Goal: Task Accomplishment & Management: Manage account settings

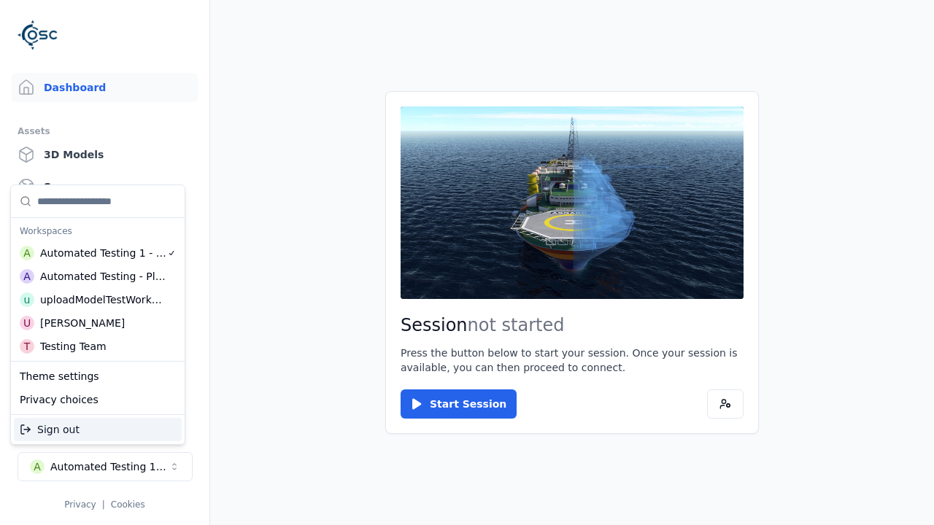
click at [95, 276] on div "Automated Testing - Playwright" at bounding box center [103, 276] width 126 height 15
click at [467, 263] on html "Support Dashboard Assets 3D Models Scenes Datasets Recordings Support Documenta…" at bounding box center [467, 262] width 934 height 525
click at [104, 219] on link "Datasets" at bounding box center [105, 218] width 186 height 29
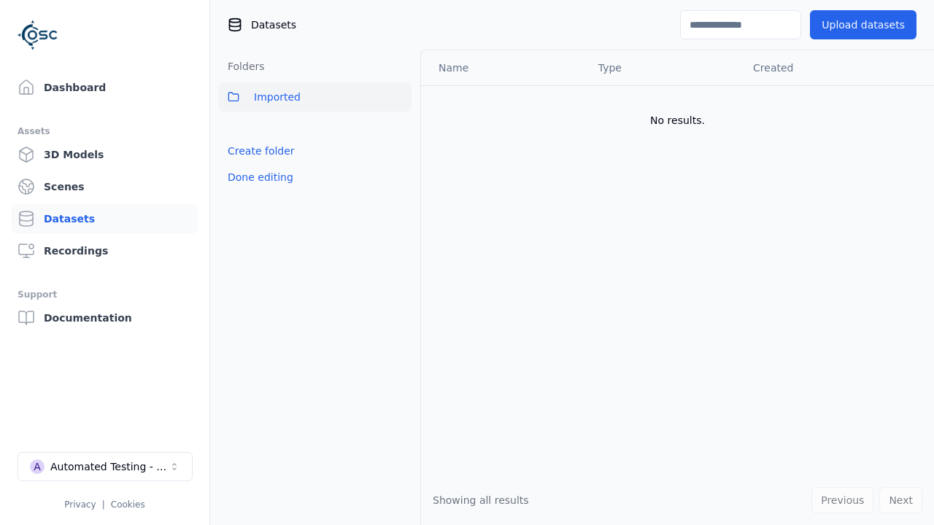
click at [256, 177] on button "Done editing" at bounding box center [260, 177] width 83 height 26
click at [104, 219] on link "Datasets" at bounding box center [105, 218] width 186 height 29
click at [244, 164] on button "Done editing" at bounding box center [260, 177] width 83 height 26
click at [256, 151] on link "Create folder" at bounding box center [261, 151] width 67 height 15
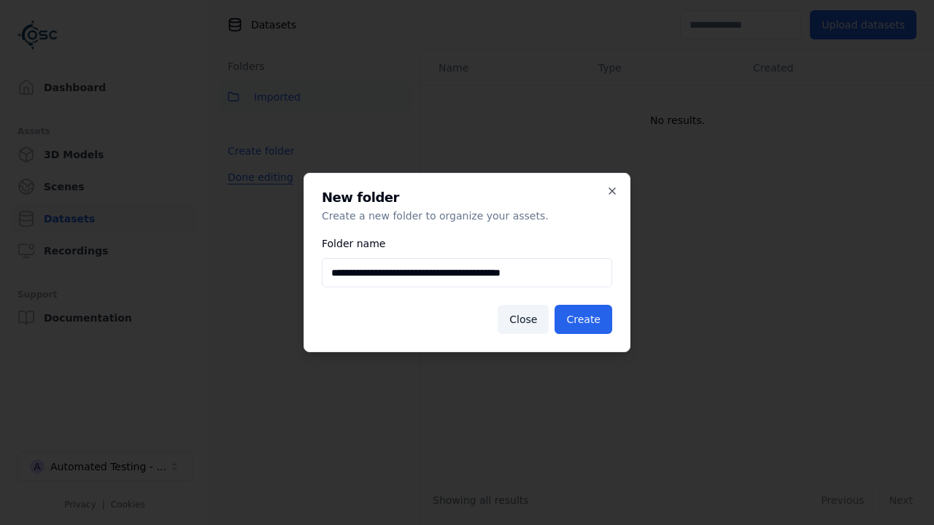
click at [256, 190] on button "Done editing" at bounding box center [260, 177] width 83 height 26
click at [244, 183] on button "Done editing" at bounding box center [260, 177] width 83 height 26
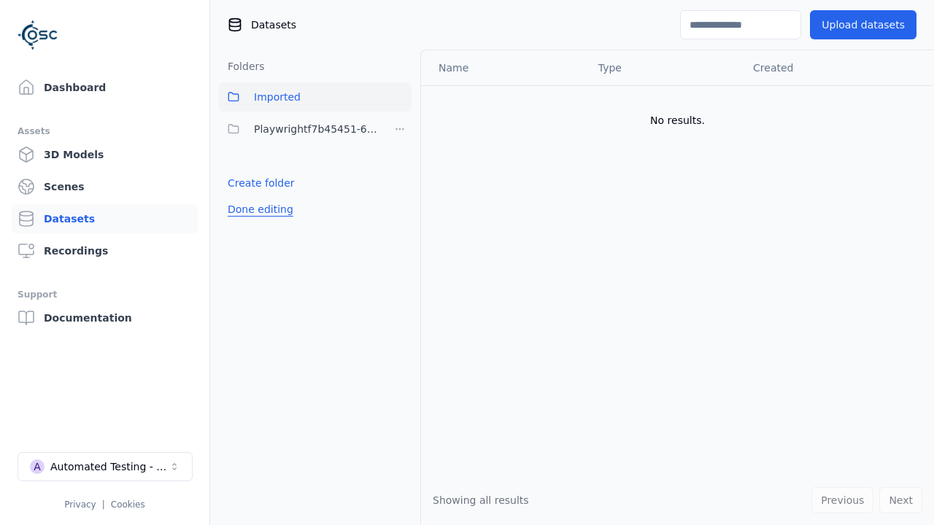
click at [400, 129] on html "Support Dashboard Assets 3D Models Scenes Datasets Recordings Support Documenta…" at bounding box center [467, 262] width 934 height 525
click at [467, 263] on html "Support Dashboard Assets 3D Models Scenes Datasets Recordings Support Documenta…" at bounding box center [467, 262] width 934 height 525
click at [256, 209] on button "Done editing" at bounding box center [260, 209] width 83 height 26
click at [244, 183] on button "Edit list" at bounding box center [246, 183] width 55 height 26
click at [400, 129] on html "Support Dashboard Assets 3D Models Scenes Datasets Recordings Support Documenta…" at bounding box center [467, 262] width 934 height 525
